Goal: Task Accomplishment & Management: Complete application form

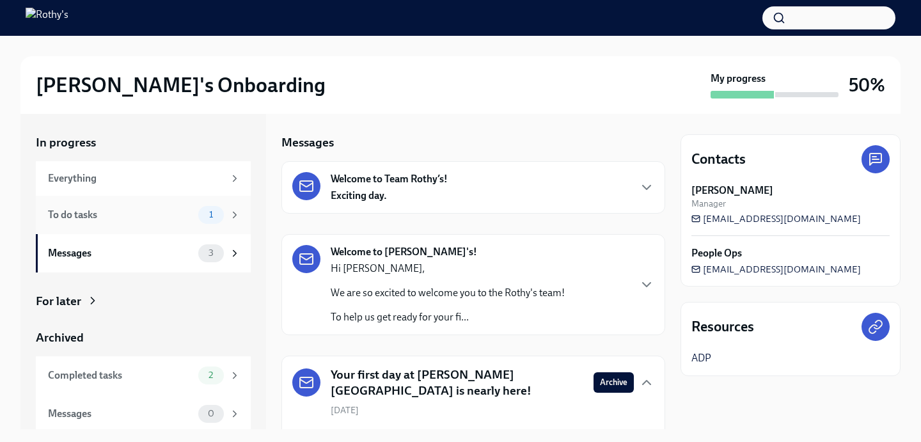
drag, startPoint x: 115, startPoint y: 207, endPoint x: 126, endPoint y: 213, distance: 12.3
click at [115, 208] on div "To do tasks" at bounding box center [120, 215] width 145 height 14
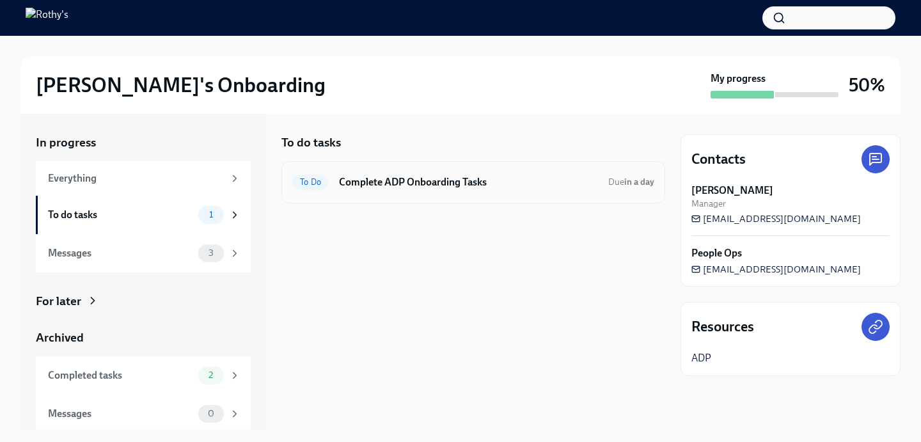
click at [462, 191] on div "To Do Complete ADP Onboarding Tasks Due in a day" at bounding box center [473, 182] width 362 height 20
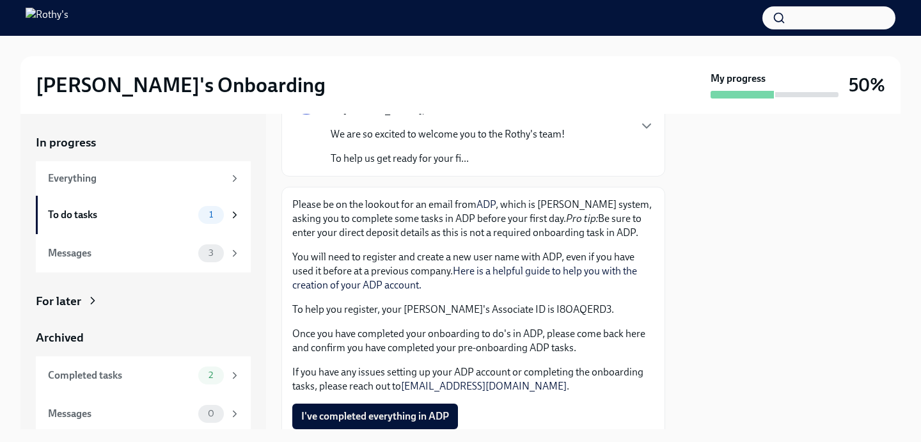
scroll to position [166, 0]
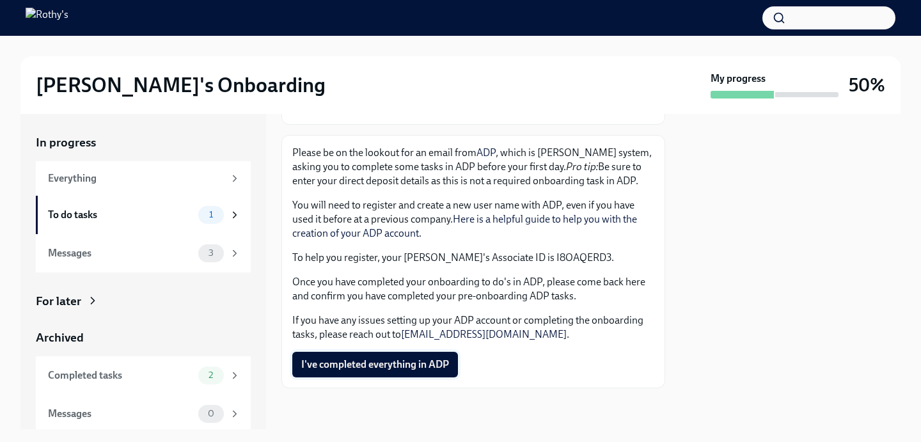
click at [395, 367] on span "I've completed everything in ADP" at bounding box center [375, 364] width 148 height 13
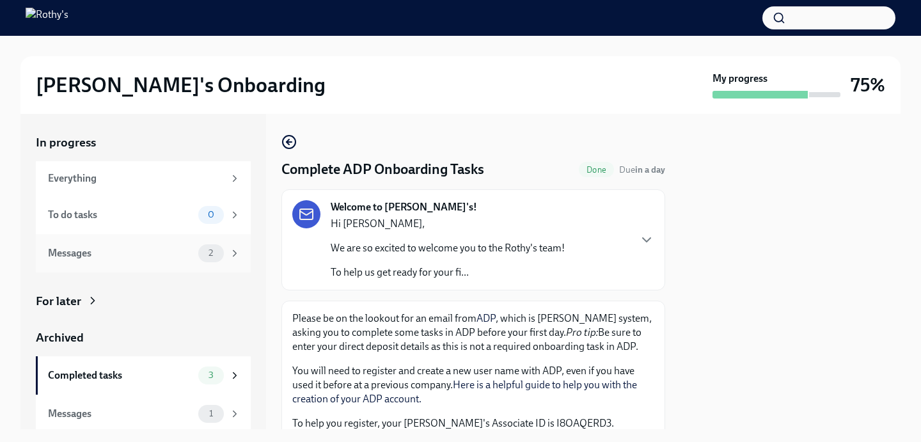
click at [94, 264] on div "Messages 2" at bounding box center [143, 253] width 215 height 38
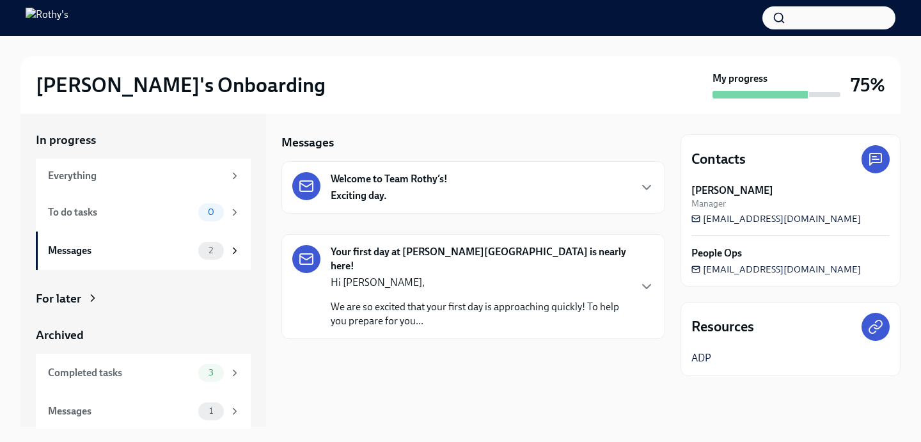
scroll to position [4, 0]
click at [111, 404] on div "Messages" at bounding box center [120, 410] width 145 height 14
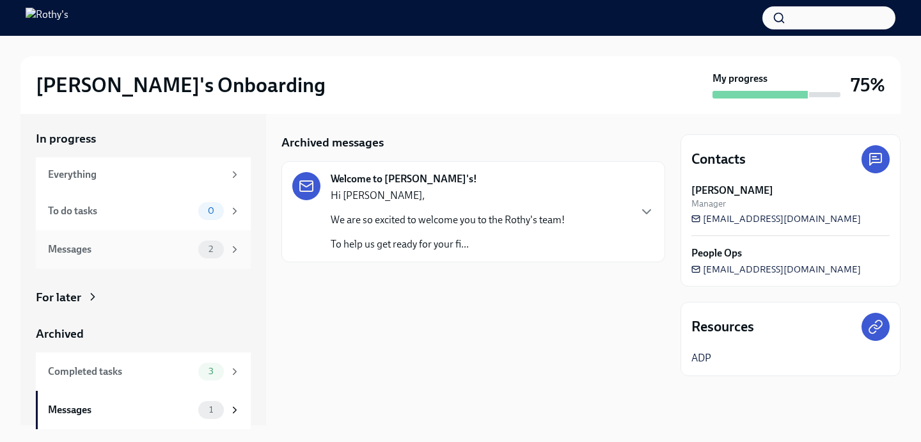
click at [109, 259] on div "Messages 2" at bounding box center [143, 249] width 215 height 38
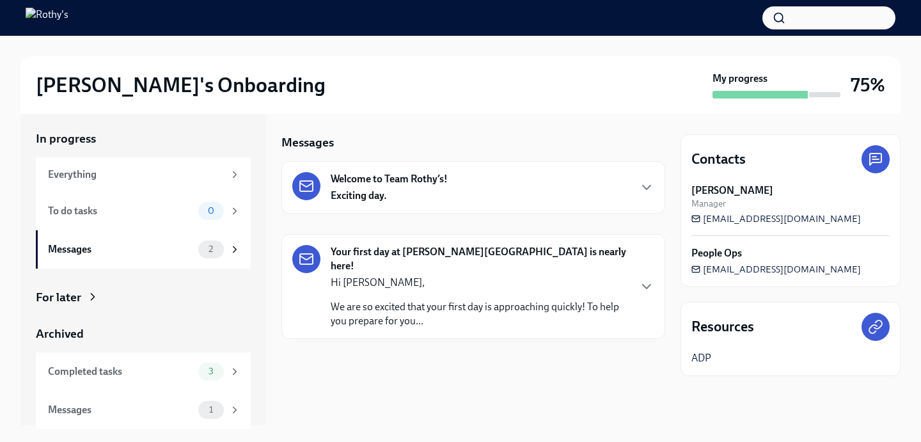
click at [467, 200] on div "Welcome to Team Rothy’s! Exciting day." at bounding box center [473, 187] width 362 height 31
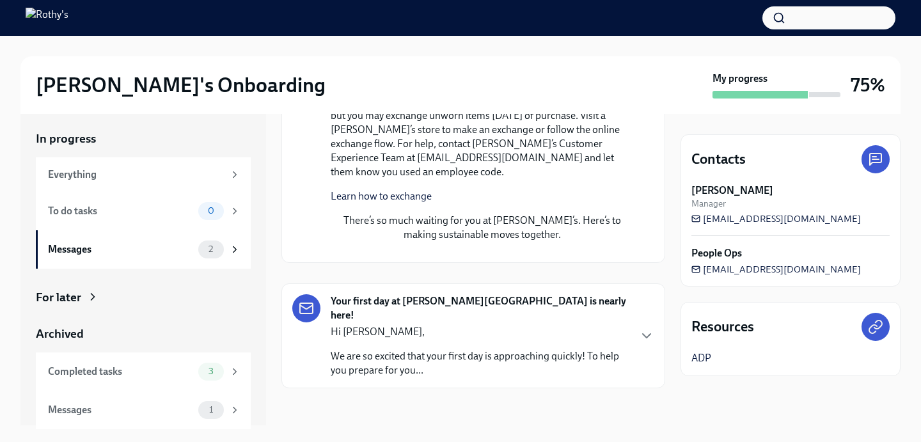
scroll to position [1108, 0]
click at [416, 349] on p "We are so excited that your first day is approaching quickly! To help you prepa…" at bounding box center [480, 363] width 298 height 28
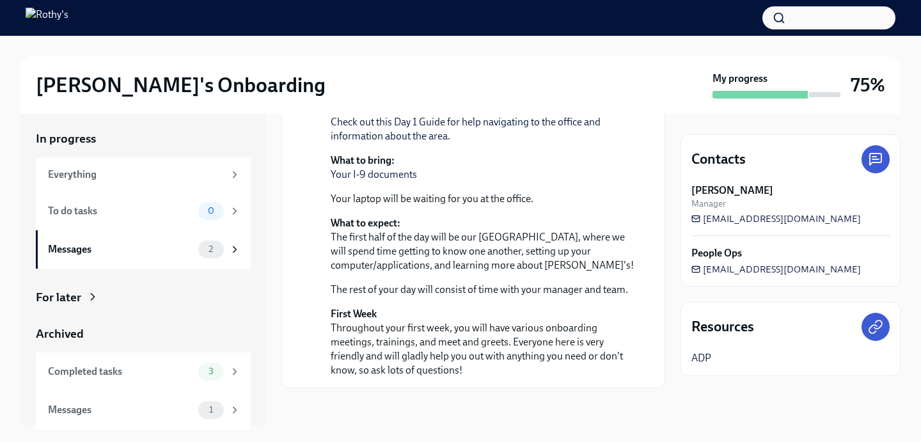
scroll to position [1637, 0]
